Goal: Navigation & Orientation: Find specific page/section

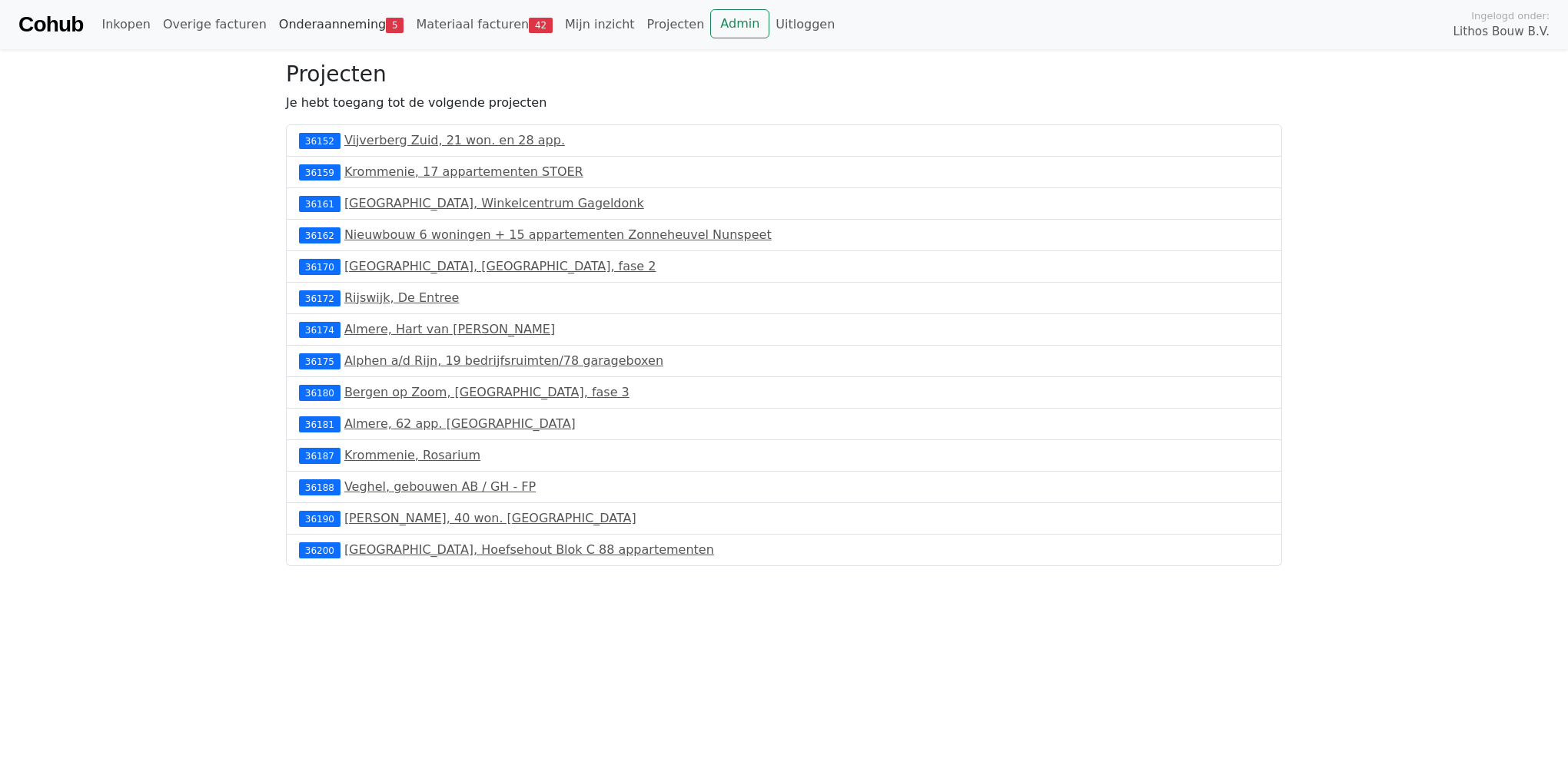
click at [277, 21] on link "Onderaanneming 5" at bounding box center [341, 24] width 137 height 31
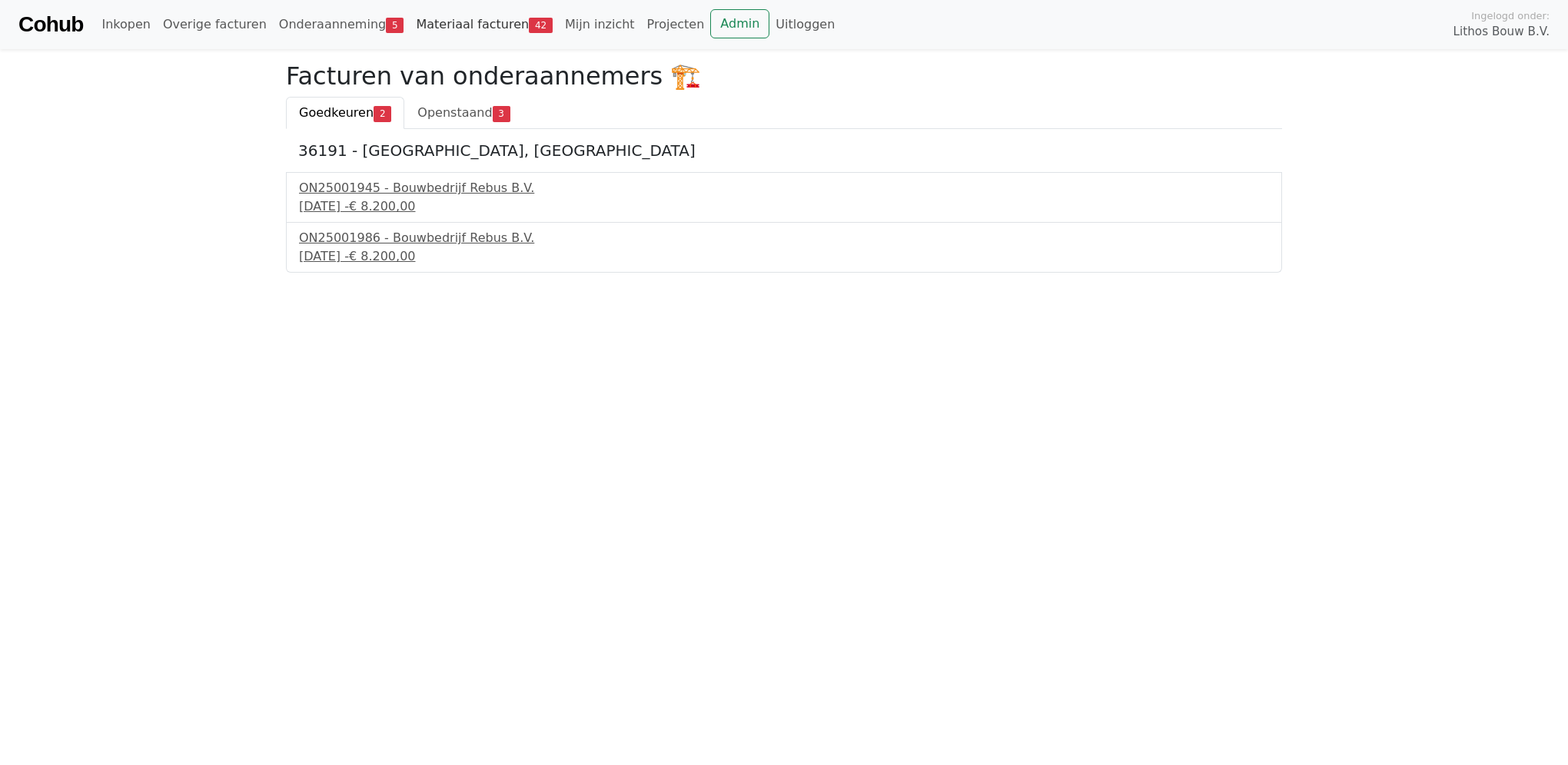
click at [423, 29] on link "Materiaal facturen 42" at bounding box center [484, 24] width 149 height 31
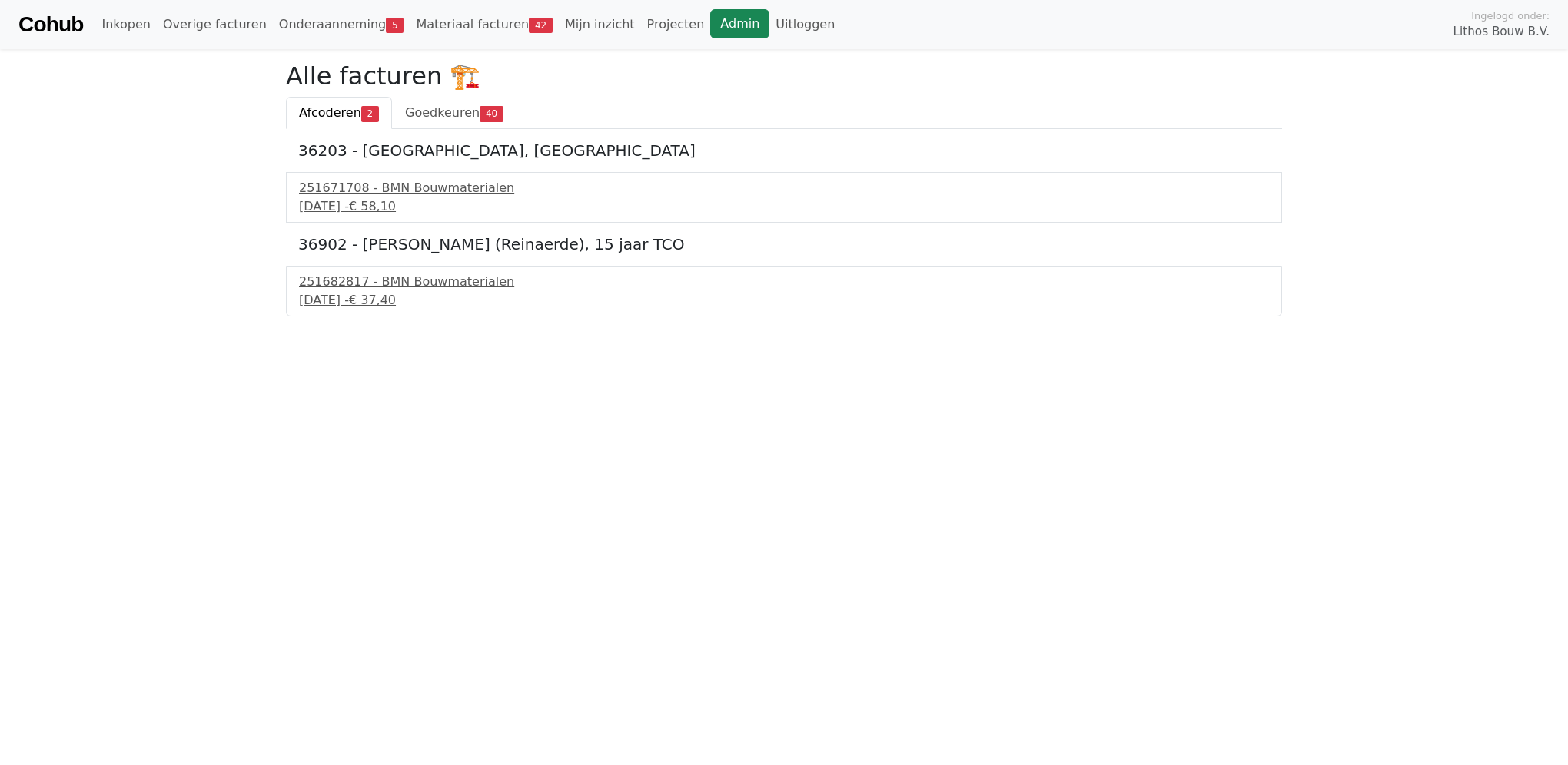
click at [710, 11] on link "Admin" at bounding box center [740, 24] width 59 height 30
